Goal: Task Accomplishment & Management: Use online tool/utility

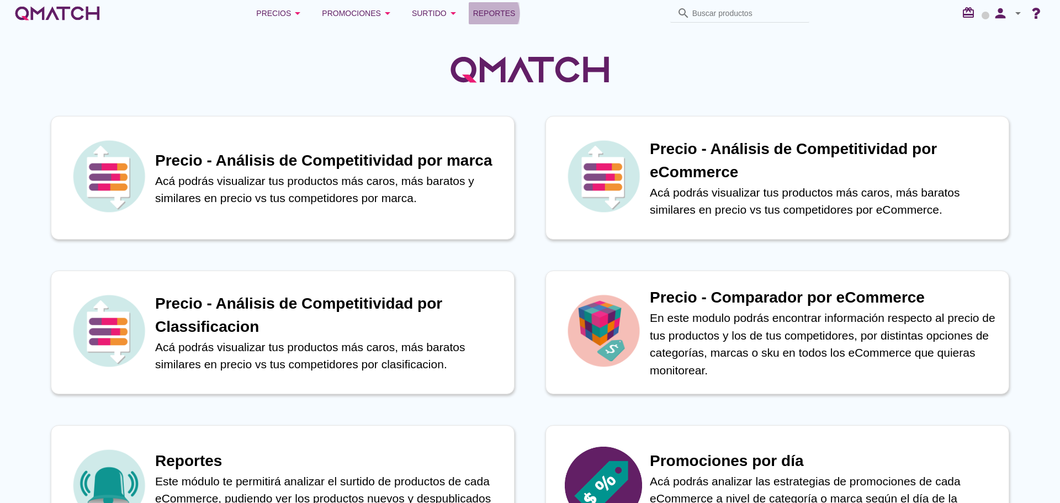
click at [490, 12] on span "Reportes" at bounding box center [494, 13] width 43 height 13
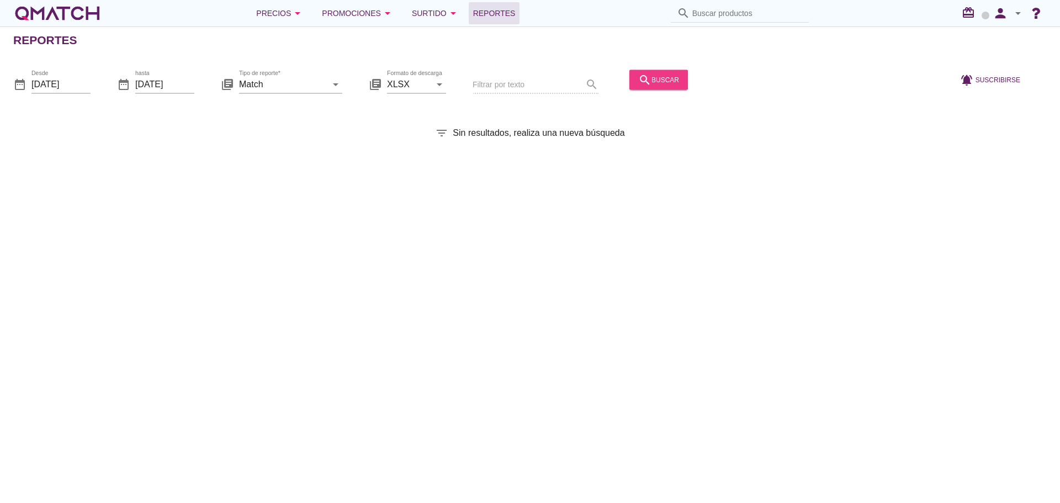
click at [656, 80] on div "search buscar" at bounding box center [658, 79] width 41 height 13
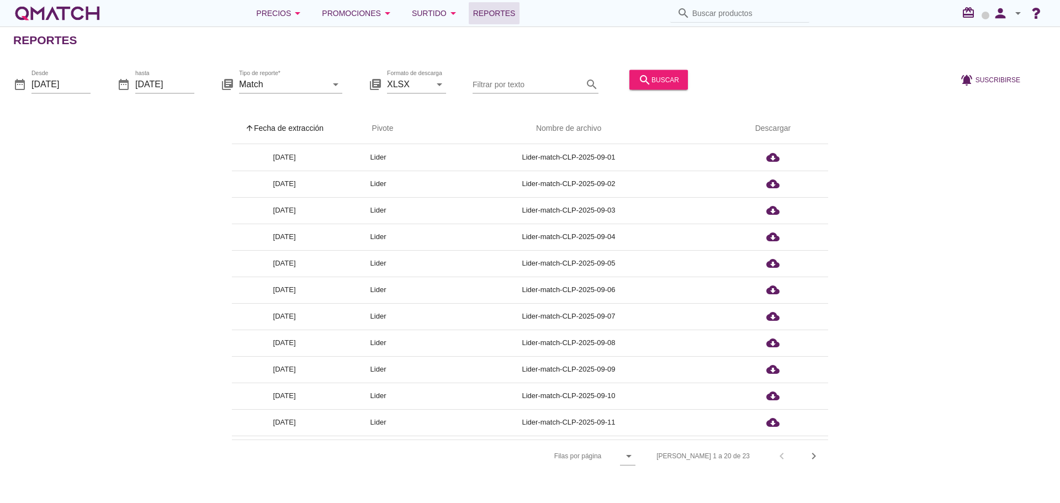
click at [290, 119] on th "arrow_upward Fecha de extracción" at bounding box center [284, 128] width 105 height 31
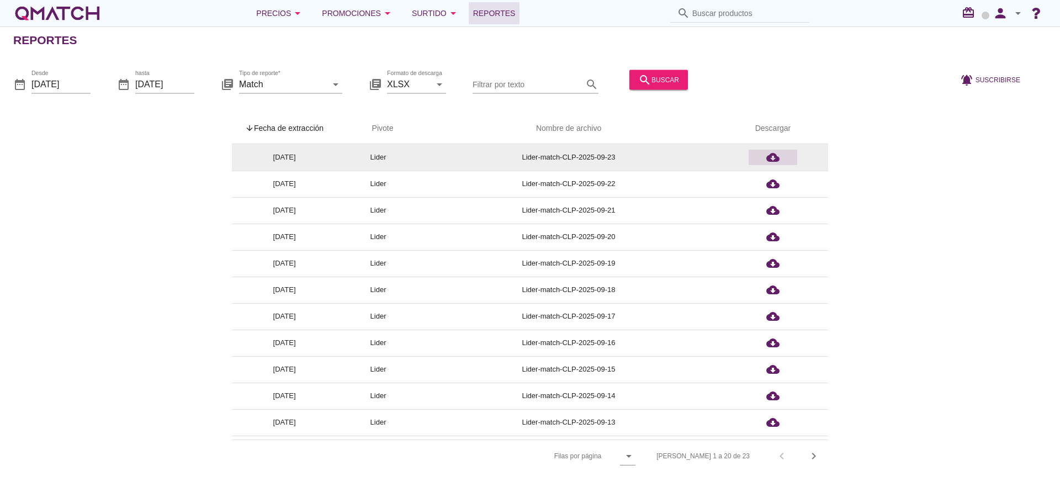
click at [776, 157] on icon "cloud_download" at bounding box center [772, 157] width 13 height 13
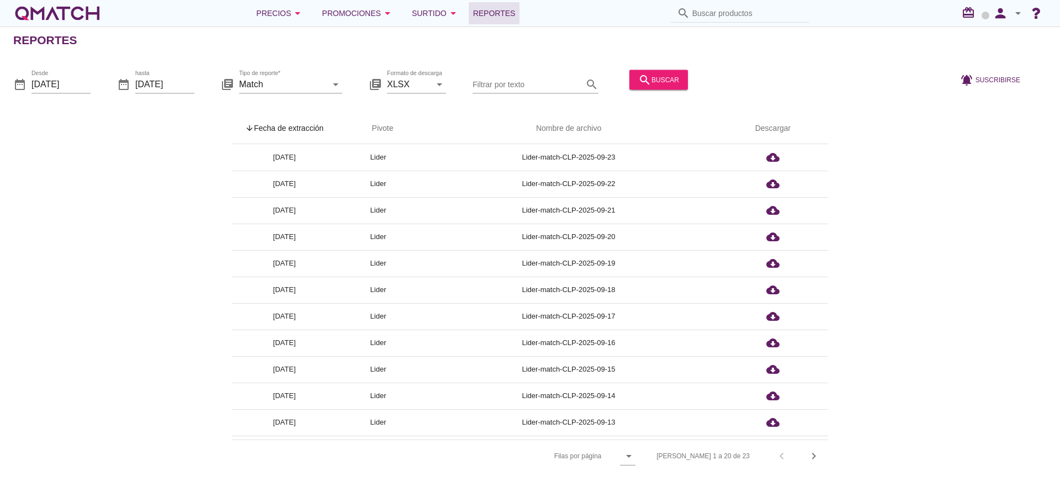
click at [111, 225] on div "arrow_upward Fecha de extracción arrow_upward Pivote Nombre de archivo Descarga…" at bounding box center [530, 292] width 1034 height 359
click at [888, 222] on div "arrow_upward Fecha de extracción arrow_upward Pivote Nombre de archivo Descarga…" at bounding box center [530, 292] width 1034 height 359
click at [998, 18] on icon "person" at bounding box center [1000, 13] width 22 height 15
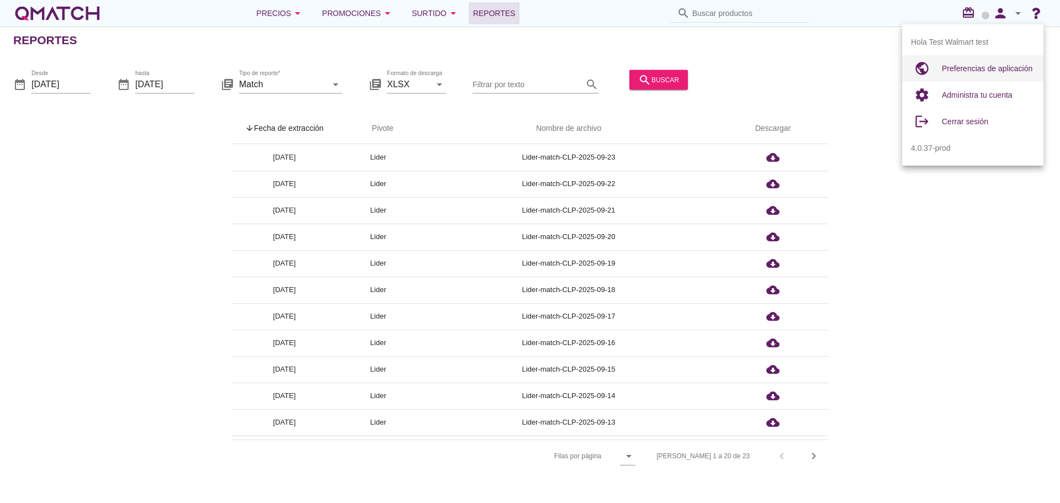
click at [988, 66] on span "Preferencias de aplicación" at bounding box center [987, 68] width 91 height 9
radio input "true"
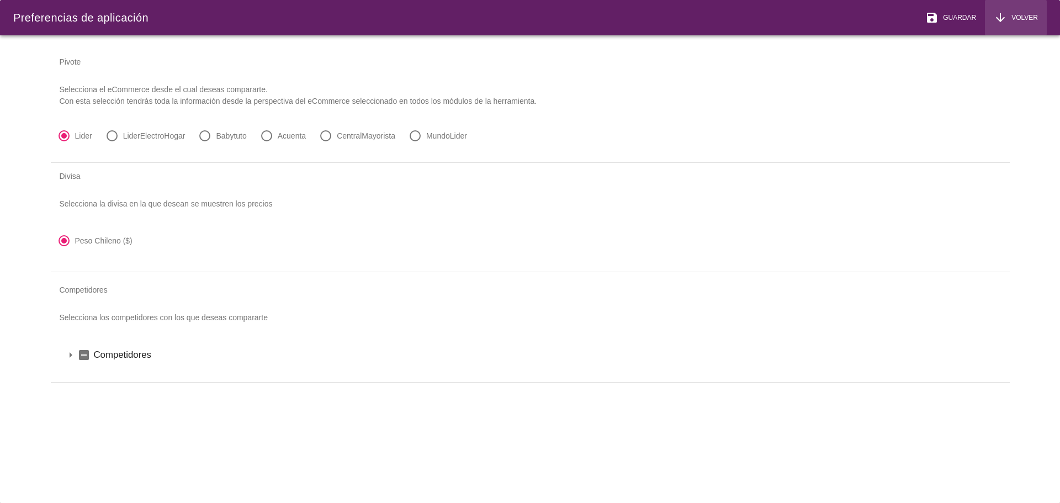
click at [1016, 15] on span "Volver" at bounding box center [1022, 18] width 31 height 10
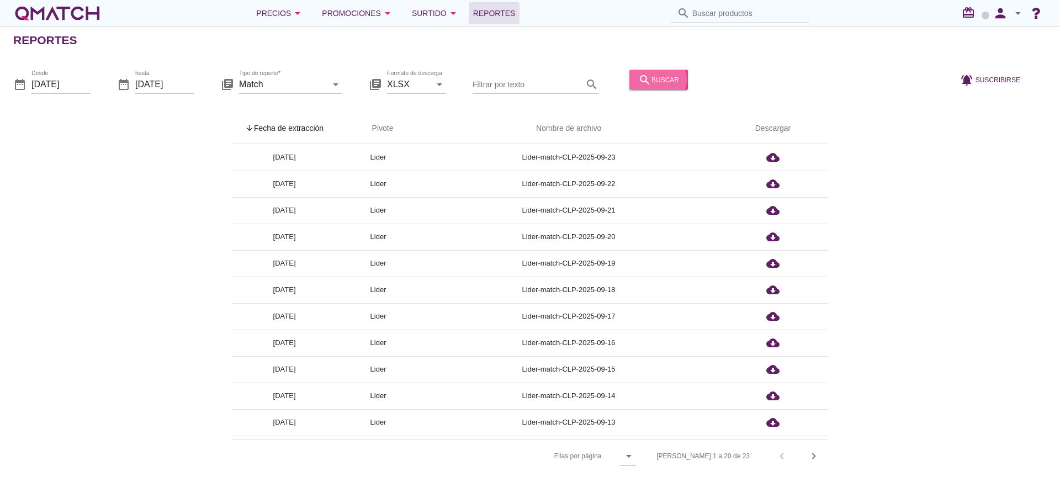
click at [638, 85] on icon "search" at bounding box center [644, 79] width 13 height 13
click at [301, 126] on th "arrow_upward Fecha de extracción" at bounding box center [284, 128] width 105 height 31
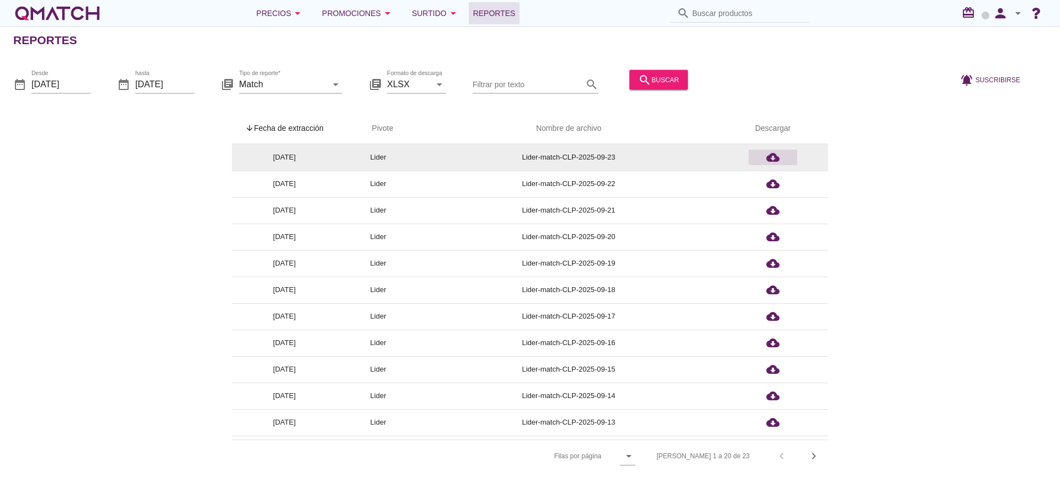
click at [772, 160] on icon "cloud_download" at bounding box center [772, 157] width 13 height 13
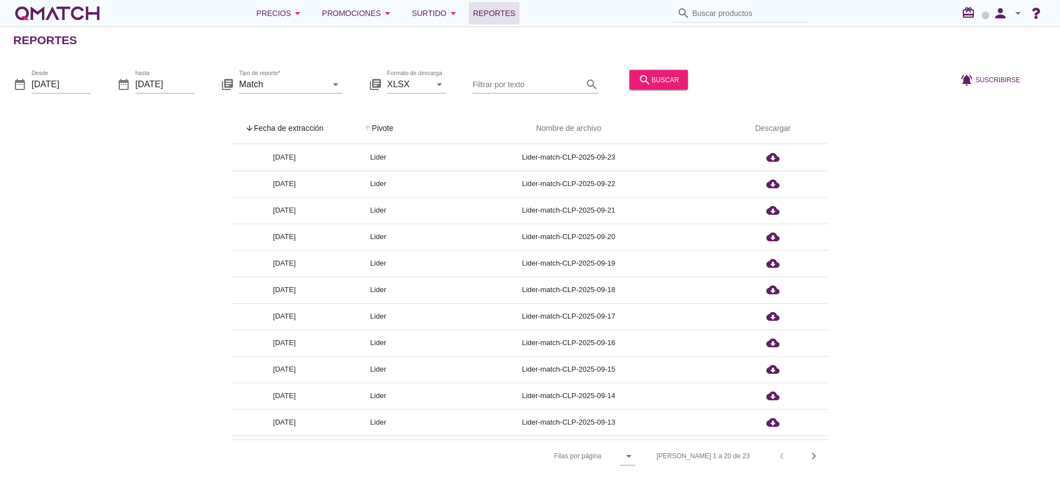
click at [375, 130] on th "arrow_upward Pivote" at bounding box center [378, 128] width 83 height 31
click at [303, 132] on th "arrow_upward Fecha de extracción" at bounding box center [284, 128] width 105 height 31
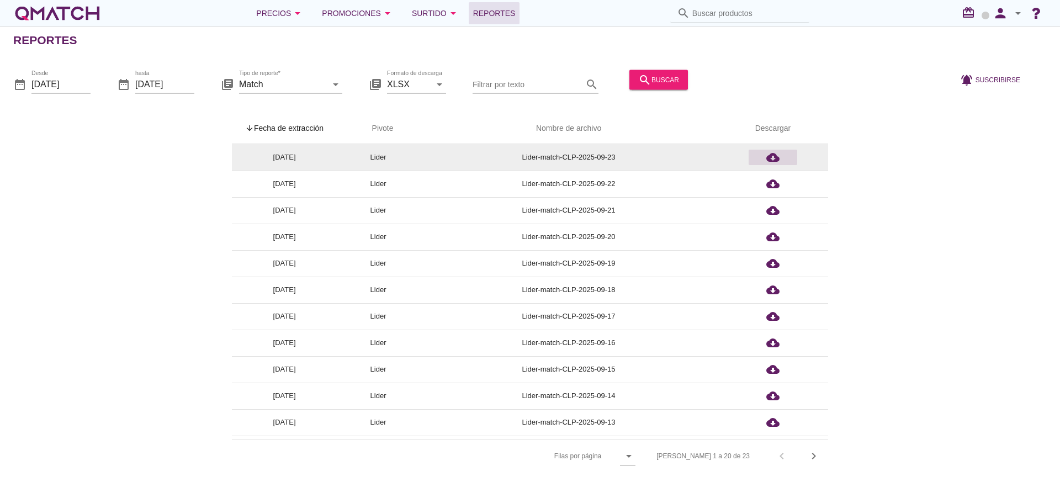
click at [775, 156] on icon "cloud_download" at bounding box center [772, 157] width 13 height 13
